Goal: Find specific page/section: Find specific page/section

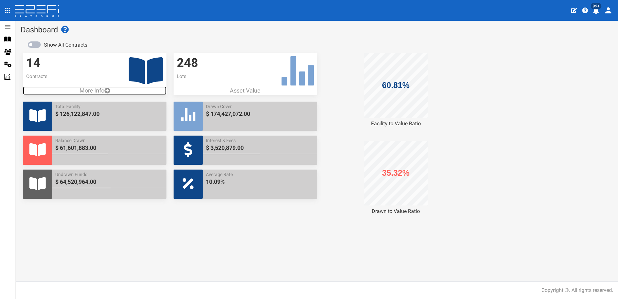
click at [90, 89] on p "More Info" at bounding box center [94, 90] width 143 height 8
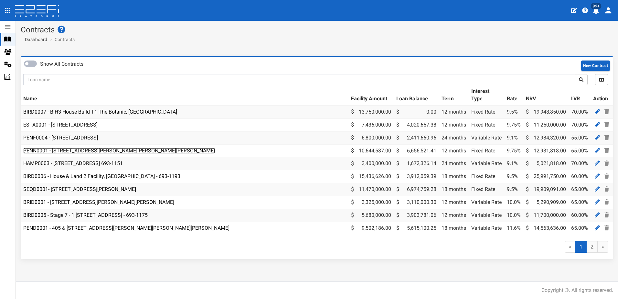
click at [94, 152] on link "PENN0001 - [STREET_ADDRESS][PERSON_NAME][PERSON_NAME][PERSON_NAME]" at bounding box center [119, 150] width 192 height 6
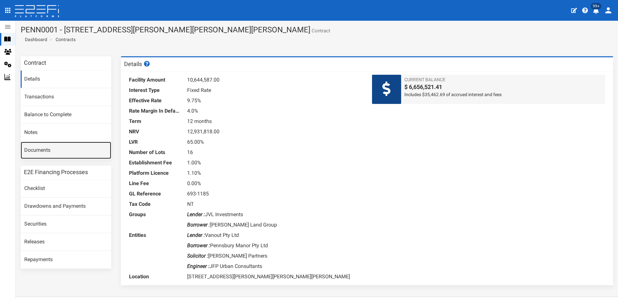
click at [36, 150] on link "Documents" at bounding box center [66, 150] width 90 height 17
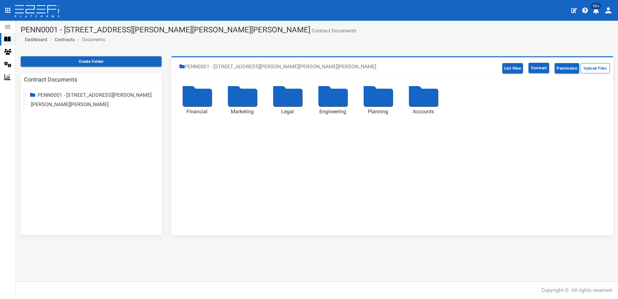
click at [378, 95] on div at bounding box center [377, 98] width 29 height 18
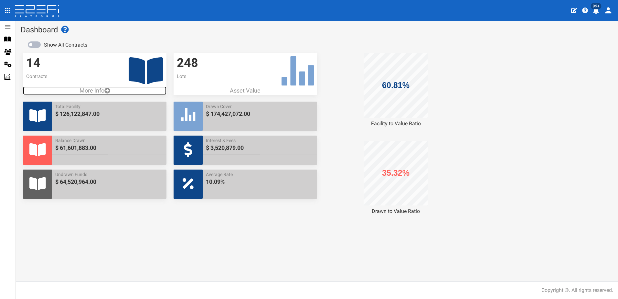
click at [86, 89] on p "More Info" at bounding box center [94, 90] width 143 height 8
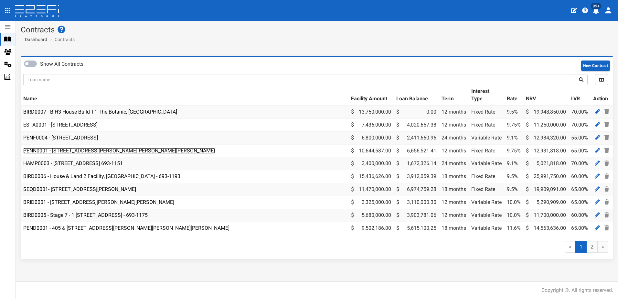
click at [90, 152] on link "PENN0001 - [STREET_ADDRESS][PERSON_NAME][PERSON_NAME][PERSON_NAME]" at bounding box center [119, 150] width 192 height 6
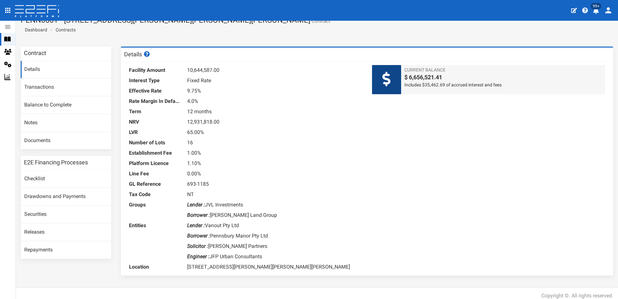
scroll to position [15, 0]
